Goal: Task Accomplishment & Management: Manage account settings

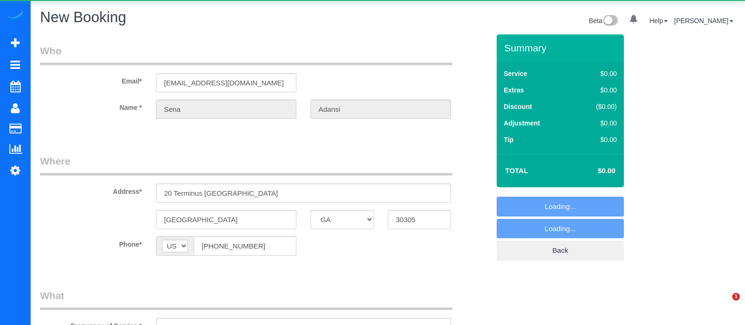
select select "GA"
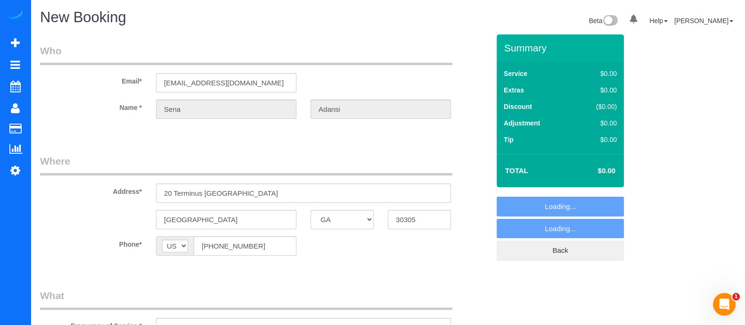
select select "string:fspay-55513e1c-6d01-4b34-95bd-187ed3472f57"
select select "object:6728"
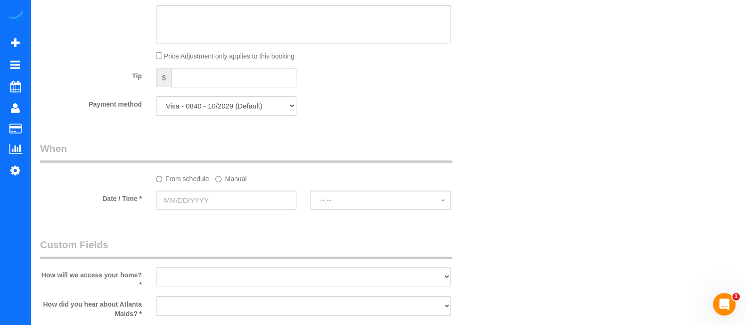
scroll to position [731, 0]
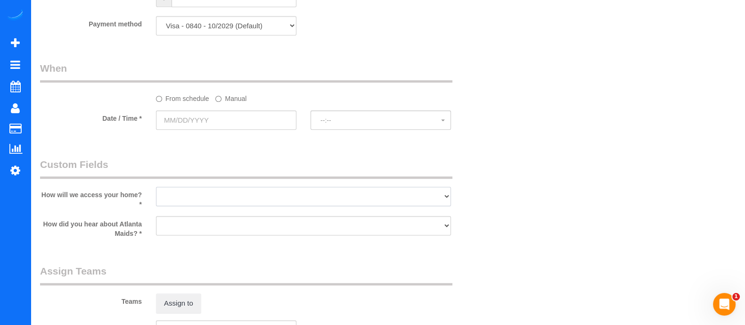
click at [202, 203] on select "I will leave a key I will provide an access code Someone will be home Go to apa…" at bounding box center [303, 196] width 295 height 19
select select "number:3"
click at [156, 190] on select "I will leave a key I will provide an access code Someone will be home Go to apa…" at bounding box center [303, 196] width 295 height 19
drag, startPoint x: 198, startPoint y: 224, endPoint x: 187, endPoint y: 152, distance: 73.4
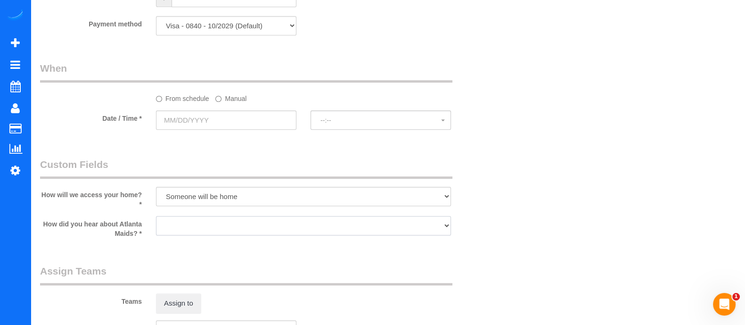
select select "number:6"
click at [156, 220] on select "Google Yelp From a friend Social media Other" at bounding box center [303, 225] width 295 height 19
click at [224, 102] on label "Manual" at bounding box center [230, 96] width 31 height 13
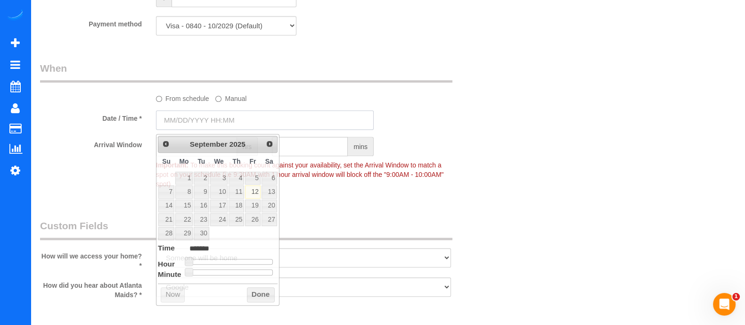
click at [226, 121] on input "text" at bounding box center [265, 119] width 218 height 19
type input "09/12/2025 12:00PM"
type input "*******"
click at [234, 259] on div at bounding box center [230, 262] width 84 height 6
type input "09/12/2025 2:00PM"
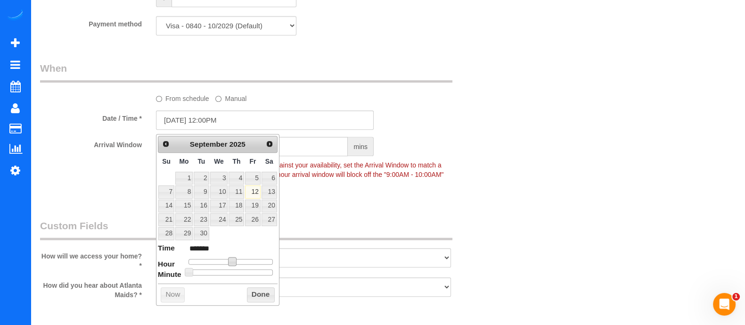
type input "******"
click at [238, 259] on div at bounding box center [230, 262] width 84 height 6
click at [238, 258] on span at bounding box center [239, 261] width 8 height 8
type input "09/12/2025 3:00PM"
type input "******"
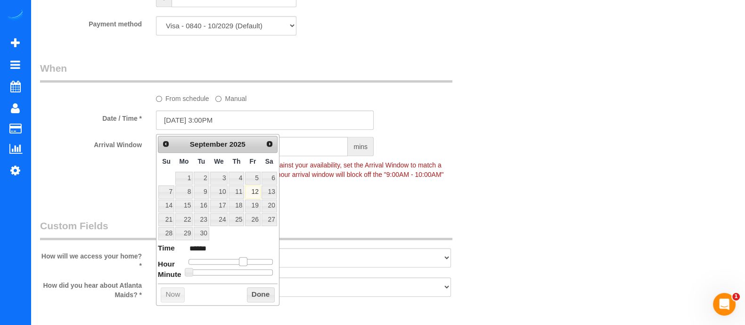
click at [245, 259] on div at bounding box center [230, 262] width 84 height 6
click at [260, 292] on button "Done" at bounding box center [261, 294] width 28 height 15
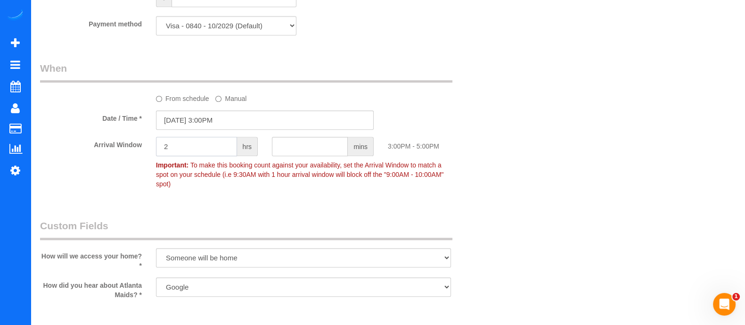
click at [187, 151] on input "2" at bounding box center [196, 146] width 81 height 19
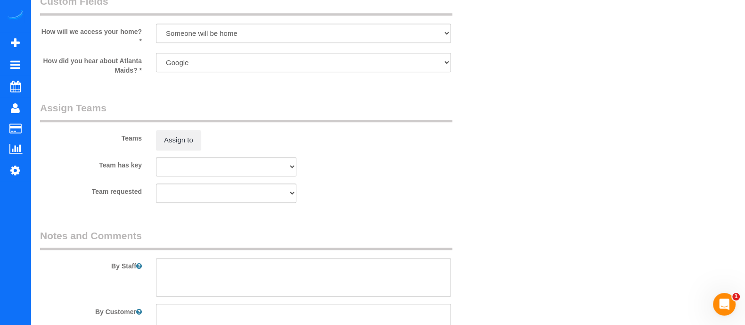
scroll to position [0, 0]
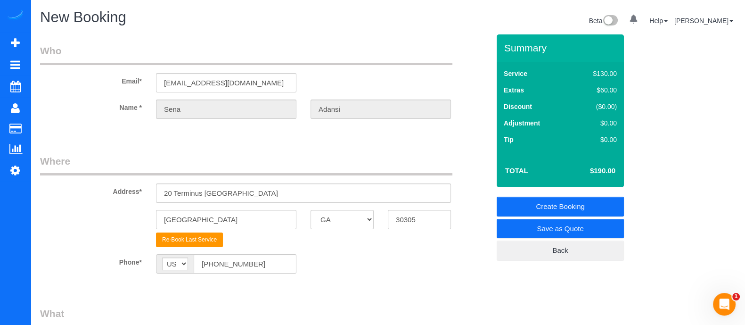
type input "2"
click at [590, 198] on link "Create Booking" at bounding box center [560, 206] width 127 height 20
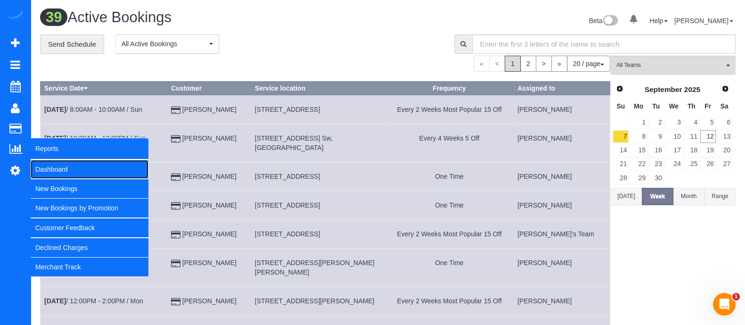
click at [61, 175] on link "Dashboard" at bounding box center [90, 169] width 118 height 19
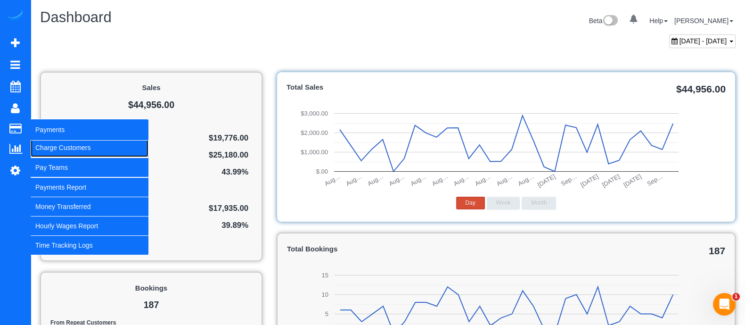
click at [72, 145] on link "Charge Customers" at bounding box center [90, 147] width 118 height 19
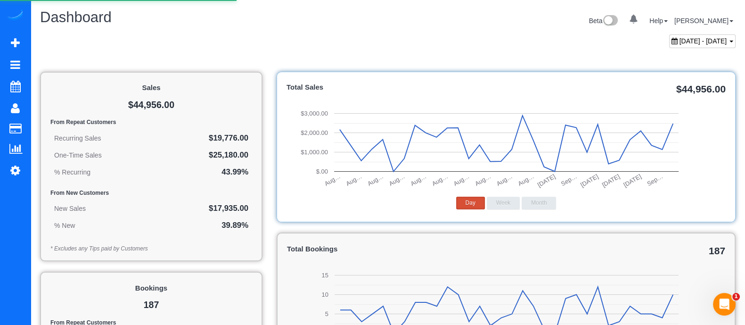
select select
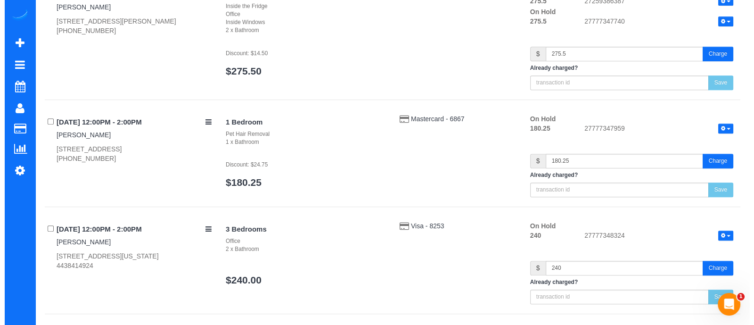
scroll to position [991, 0]
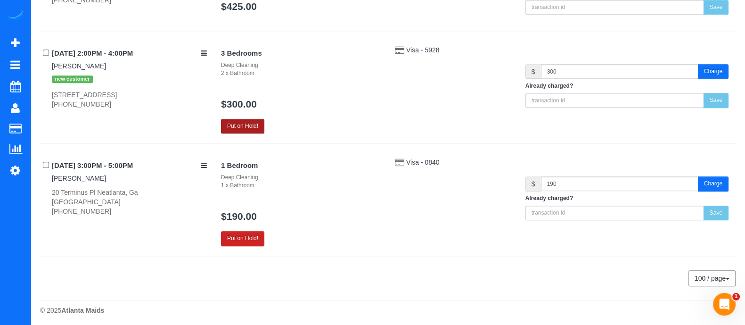
click at [240, 120] on button "Put on Hold!" at bounding box center [242, 126] width 43 height 15
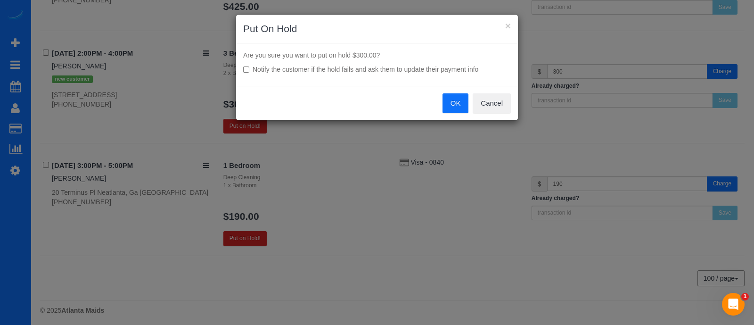
click at [449, 102] on button "OK" at bounding box center [455, 103] width 26 height 20
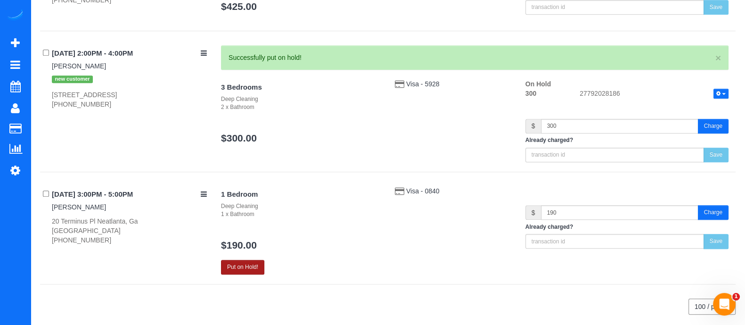
click at [256, 260] on button "Put on Hold!" at bounding box center [242, 267] width 43 height 15
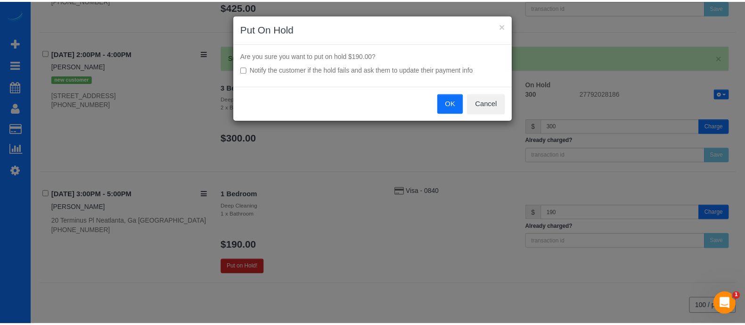
scroll to position [986, 0]
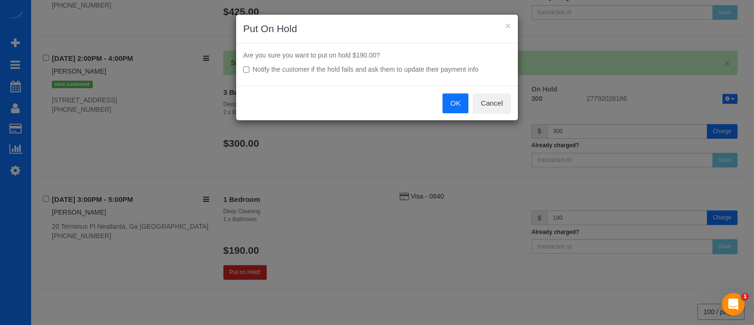
click at [458, 101] on button "OK" at bounding box center [455, 103] width 26 height 20
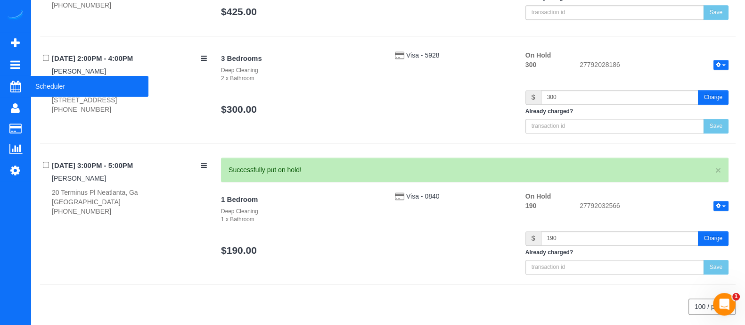
scroll to position [980, 0]
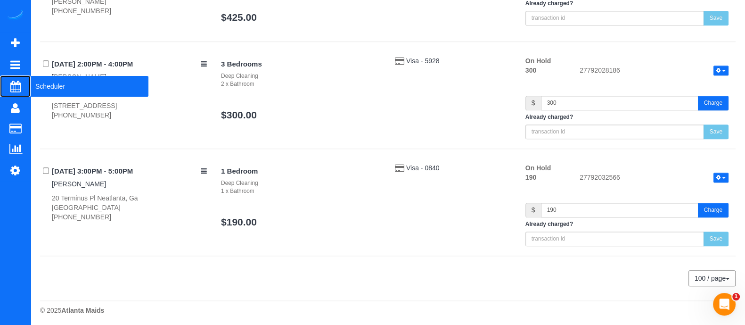
click at [55, 85] on span "Scheduler" at bounding box center [90, 86] width 118 height 22
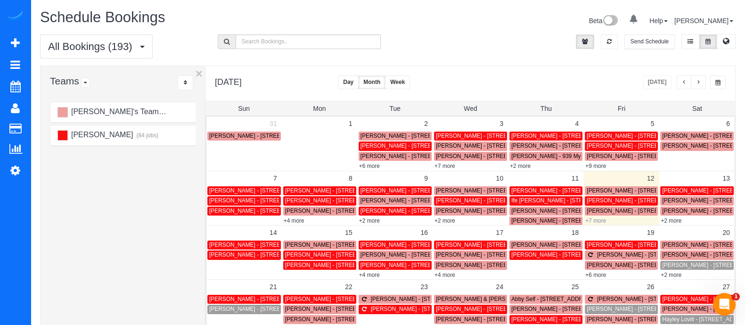
click at [600, 220] on link "+7 more" at bounding box center [595, 220] width 21 height 7
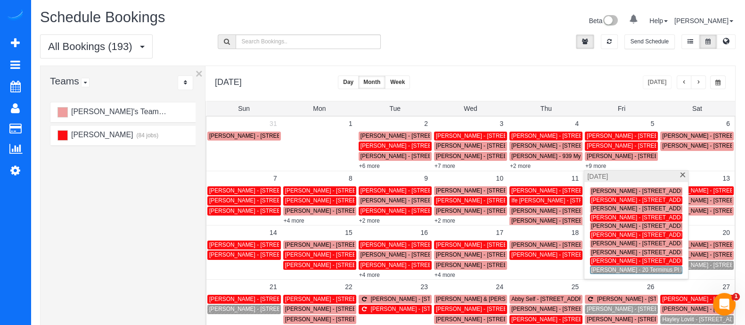
click at [603, 269] on span "Sena Adansi - 20 Terminus Pl Neatlanta, Ga 30305, Atlanta, GA 30305" at bounding box center [678, 269] width 175 height 7
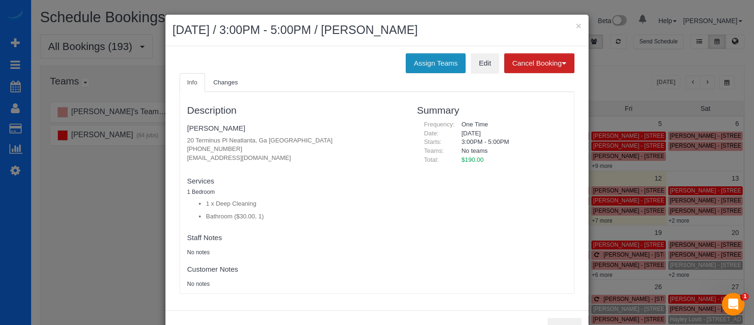
click at [447, 67] on button "Assign Teams" at bounding box center [436, 63] width 60 height 20
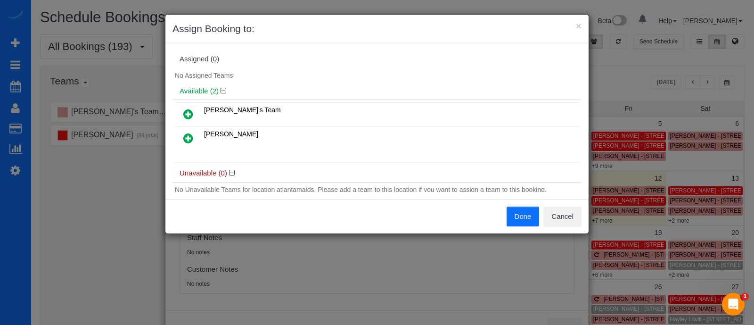
click at [190, 109] on icon at bounding box center [188, 113] width 10 height 11
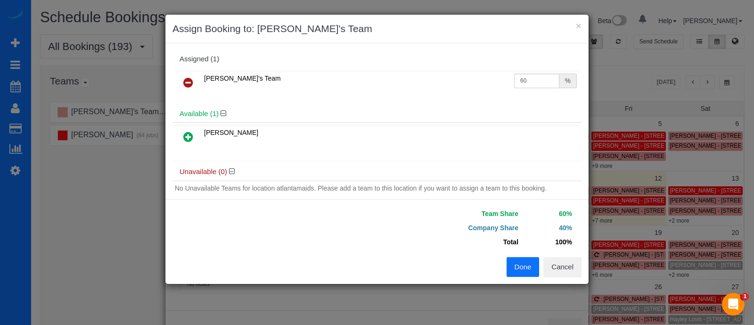
click at [525, 267] on button "Done" at bounding box center [523, 267] width 33 height 20
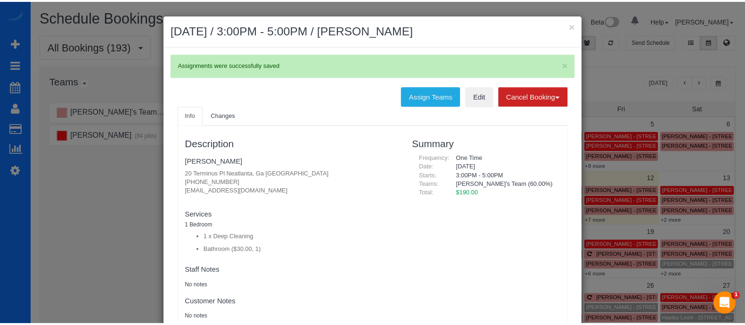
scroll to position [66, 0]
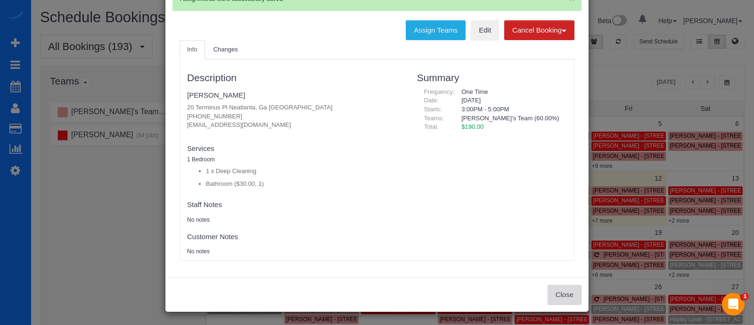
click at [562, 289] on button "Close" at bounding box center [565, 295] width 34 height 20
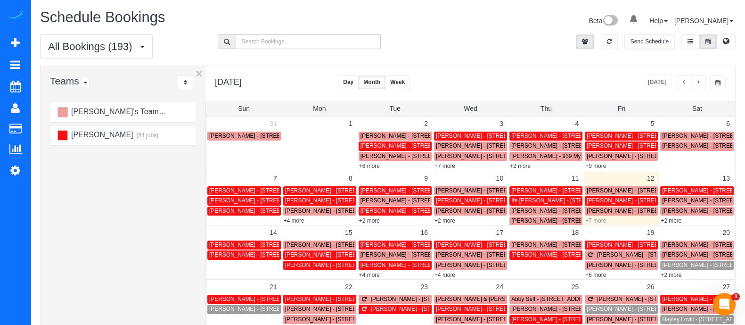
click at [599, 218] on link "+7 more" at bounding box center [595, 220] width 21 height 7
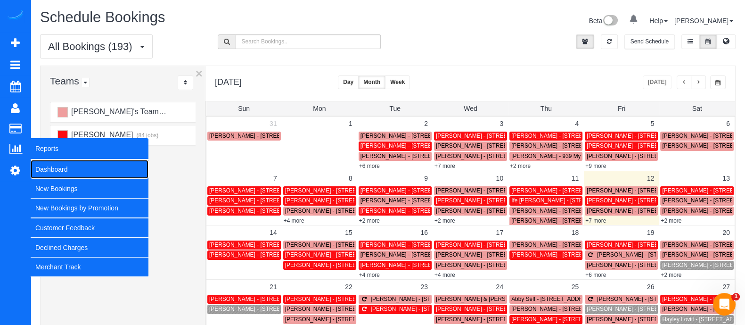
click at [48, 161] on link "Dashboard" at bounding box center [90, 169] width 118 height 19
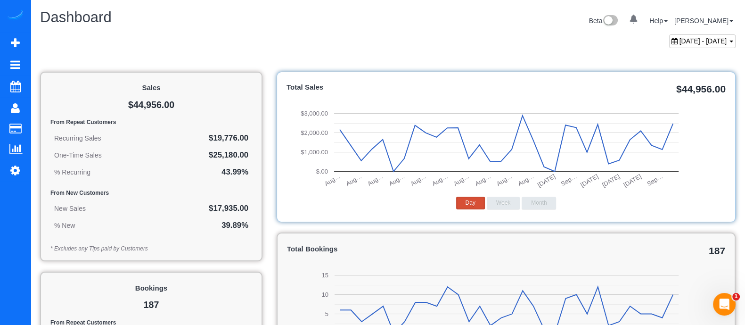
click at [681, 40] on span "August 12, 2025 - September 12, 2025" at bounding box center [703, 41] width 48 height 8
type input "**********"
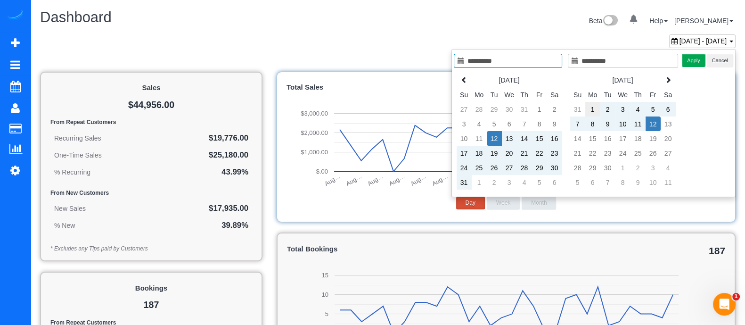
type input "**********"
click at [593, 105] on td "1" at bounding box center [592, 109] width 15 height 15
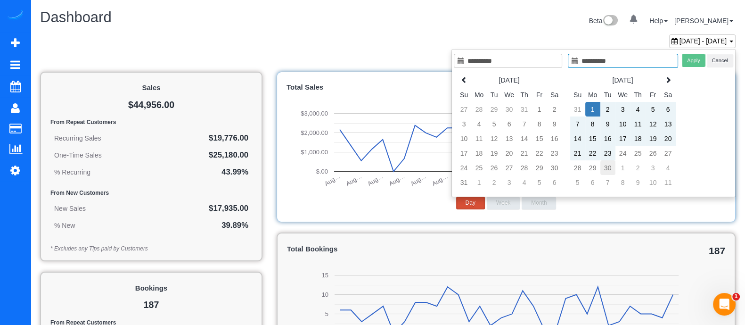
type input "**********"
click at [610, 163] on td "30" at bounding box center [607, 167] width 15 height 15
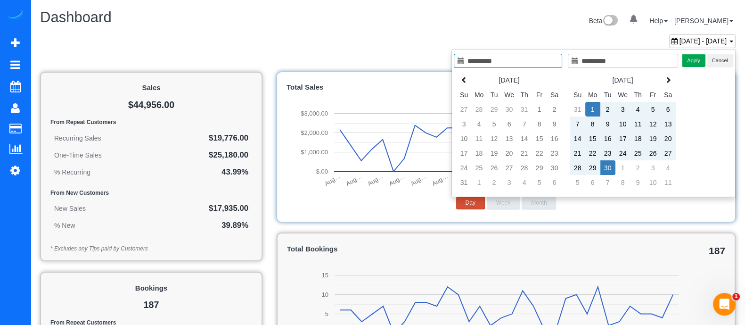
type input "**********"
click at [697, 57] on button "Apply" at bounding box center [694, 61] width 24 height 14
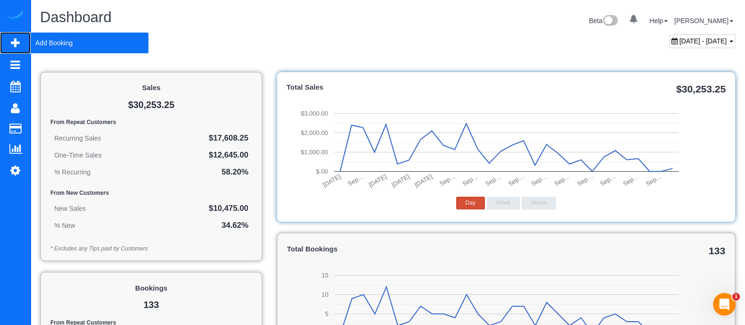
click at [51, 37] on span "Add Booking" at bounding box center [90, 43] width 118 height 22
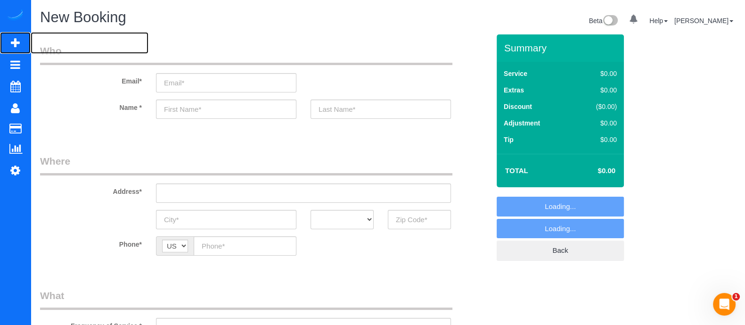
select select "object:8590"
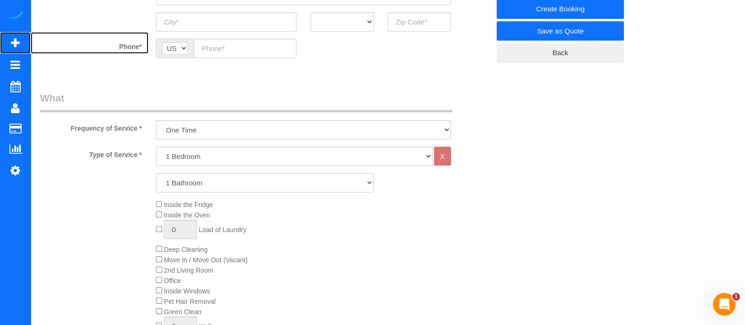
scroll to position [211, 0]
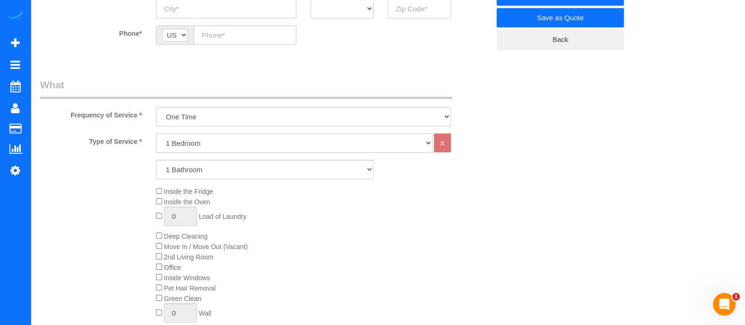
click at [185, 144] on select "1 Bedroom 2 Bedrooms 3 Bedrooms 4 Bedrooms 5 Bedrooms 6 Bedrooms" at bounding box center [294, 142] width 277 height 19
click at [156, 133] on select "1 Bedroom 2 Bedrooms 3 Bedrooms 4 Bedrooms 5 Bedrooms 6 Bedrooms" at bounding box center [294, 142] width 277 height 19
click at [181, 180] on div "Type of Service * 1 Bedroom 2 Bedrooms 3 Bedrooms 4 Bedrooms 5 Bedrooms 6 Bedro…" at bounding box center [265, 239] width 450 height 213
drag, startPoint x: 188, startPoint y: 144, endPoint x: 180, endPoint y: 195, distance: 51.0
click at [180, 195] on div "Type of Service * 1 Bedroom 2 Bedrooms 3 Bedrooms 4 Bedrooms 5 Bedrooms 6 Bedro…" at bounding box center [265, 239] width 450 height 213
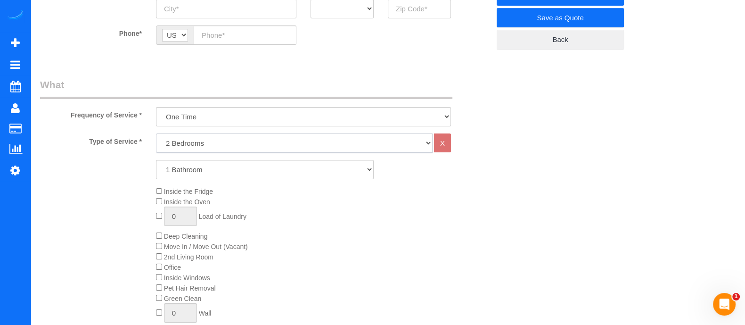
select select "3"
click at [156, 133] on select "1 Bedroom 2 Bedrooms 3 Bedrooms 4 Bedrooms 5 Bedrooms 6 Bedrooms" at bounding box center [294, 142] width 277 height 19
click at [187, 171] on select "1 Bathroom 2 Bathrooms 3 Bathrooms 4 Bathrooms 5 Bathrooms 6 Bathrooms" at bounding box center [265, 169] width 218 height 19
select select "2"
click at [156, 160] on select "1 Bathroom 2 Bathrooms 3 Bathrooms 4 Bathrooms 5 Bathrooms 6 Bathrooms" at bounding box center [265, 169] width 218 height 19
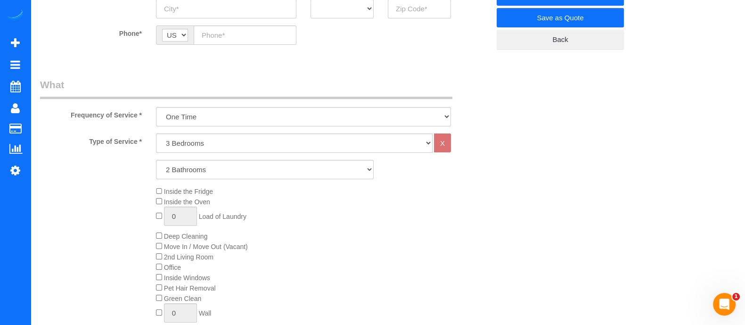
click at [159, 231] on div "Inside the Fridge Inside the Oven 0 Load of Laundry Deep Cleaning Move In / Mov…" at bounding box center [323, 256] width 348 height 141
click at [157, 239] on span "Deep Cleaning" at bounding box center [181, 236] width 51 height 8
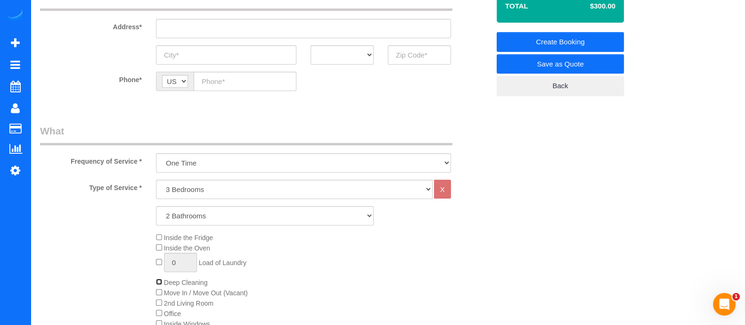
scroll to position [166, 0]
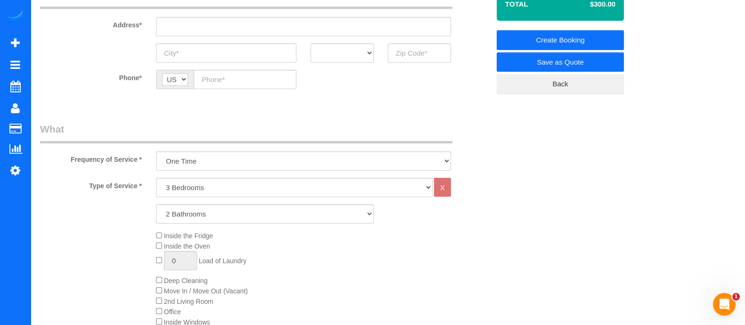
click at [157, 238] on span "Inside the Fridge" at bounding box center [184, 236] width 57 height 8
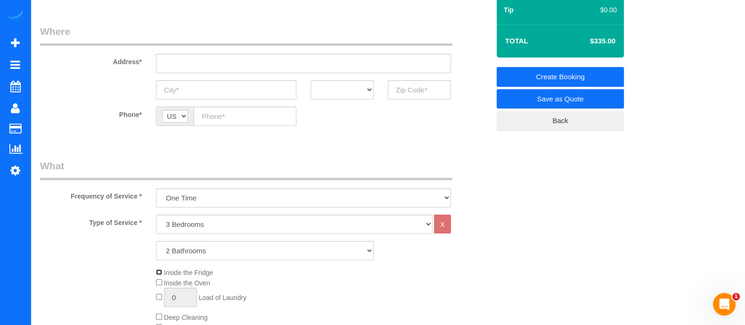
scroll to position [192, 0]
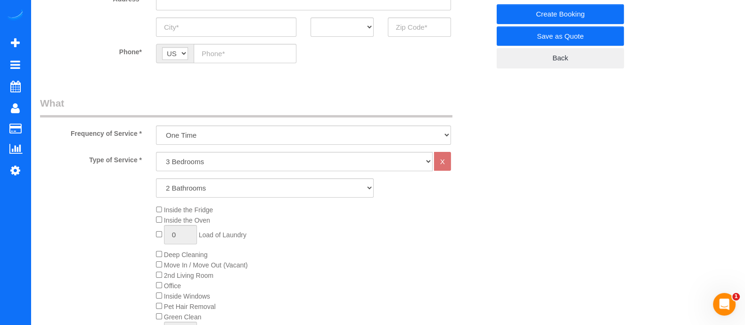
click at [160, 205] on div "Inside the Fridge Inside the Oven 0 Load of Laundry Deep Cleaning Move In / Mov…" at bounding box center [323, 274] width 348 height 141
click at [489, 227] on div "Inside the Fridge Inside the Oven 0 Load of Laundry Deep Cleaning Move In / Mov…" at bounding box center [323, 274] width 348 height 141
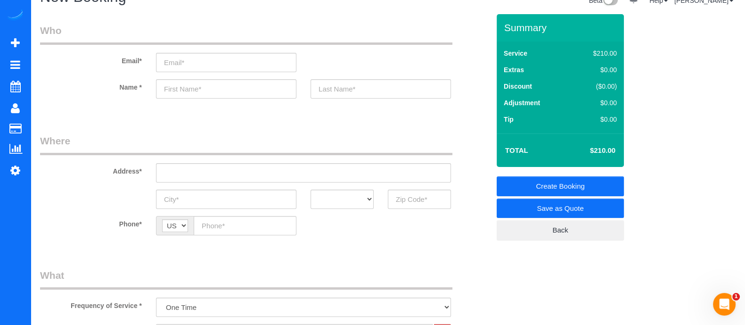
scroll to position [13, 0]
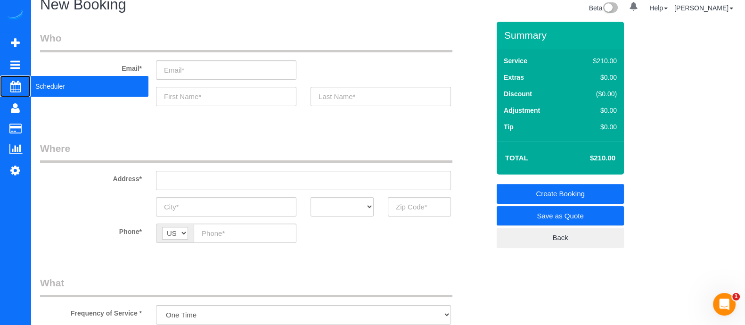
click at [67, 83] on span "Scheduler" at bounding box center [90, 86] width 118 height 22
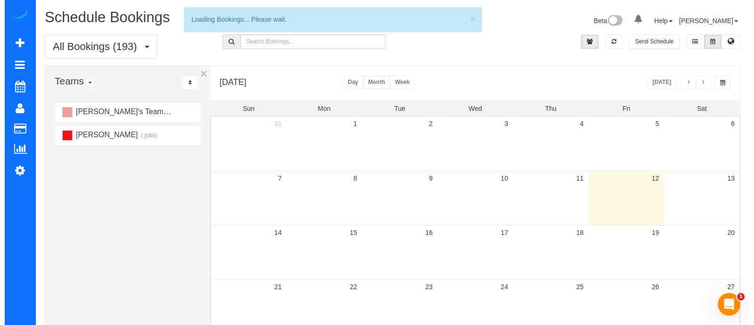
scroll to position [24, 0]
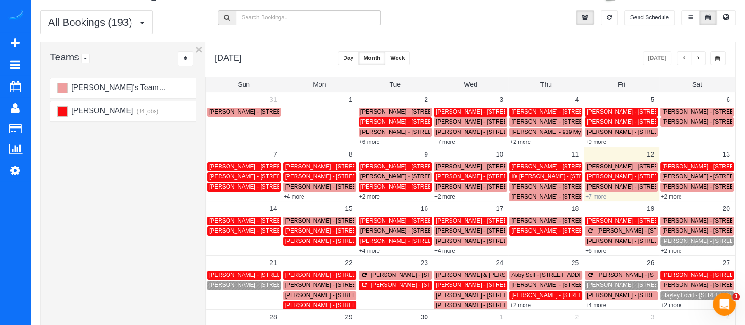
click at [596, 194] on link "+7 more" at bounding box center [595, 196] width 21 height 7
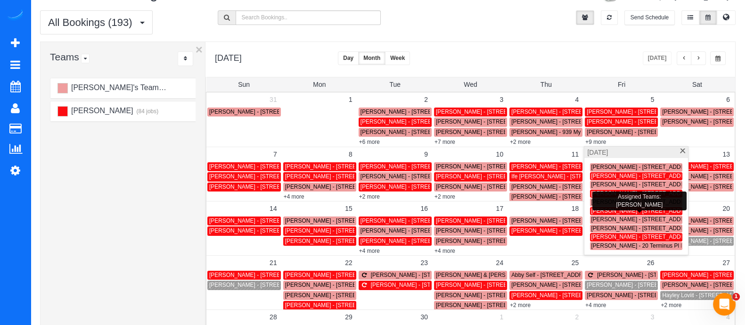
click at [600, 237] on span "Tricia Hunt - 2969 Andrews Dr Nwatlanta, Ga 30305,, Atlnata, GA 30305" at bounding box center [690, 236] width 199 height 7
